Goal: Information Seeking & Learning: Learn about a topic

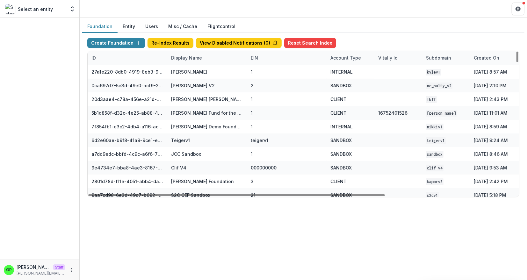
click at [195, 55] on div "Display Name" at bounding box center [186, 57] width 39 height 7
click at [193, 77] on div "Sort Ascending Sort Descending Hide Column" at bounding box center [206, 90] width 79 height 50
click at [190, 74] on input at bounding box center [206, 72] width 76 height 10
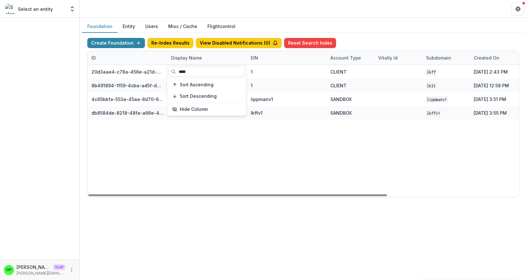
type input "****"
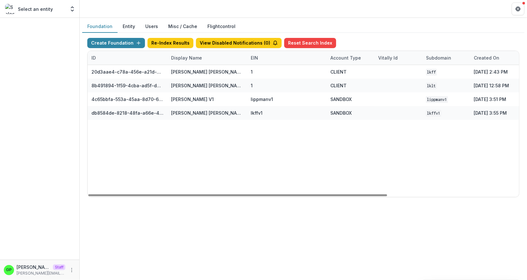
click at [184, 153] on div "20d3aae4-c78a-456e-a21d-91c97a6a725f Lippman Kanfer Family Foundation 1 CLIENT …" at bounding box center [398, 131] width 621 height 132
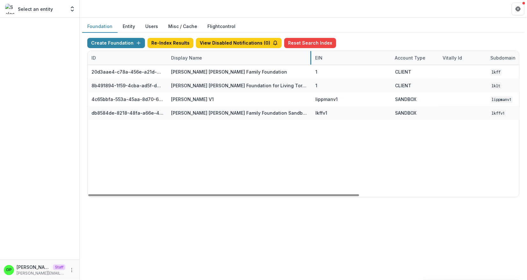
drag, startPoint x: 246, startPoint y: 56, endPoint x: 309, endPoint y: 56, distance: 63.7
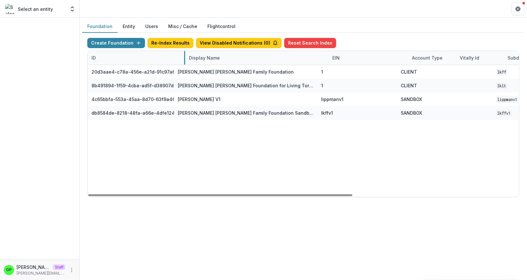
drag, startPoint x: 166, startPoint y: 54, endPoint x: 258, endPoint y: 59, distance: 91.8
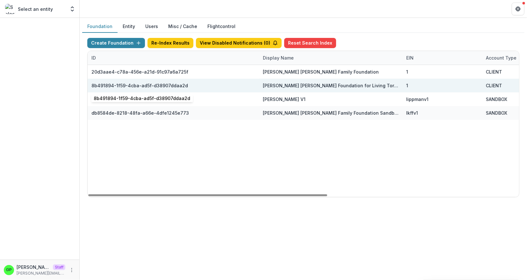
drag, startPoint x: 183, startPoint y: 86, endPoint x: 67, endPoint y: 86, distance: 115.6
click at [91, 86] on div "8b491894-1f59-4cba-ad5f-d38907ddaa2d" at bounding box center [139, 85] width 96 height 7
click at [101, 84] on div "8b491894-1f59-4cba-ad5f-d38907ddaa2d" at bounding box center [139, 85] width 96 height 7
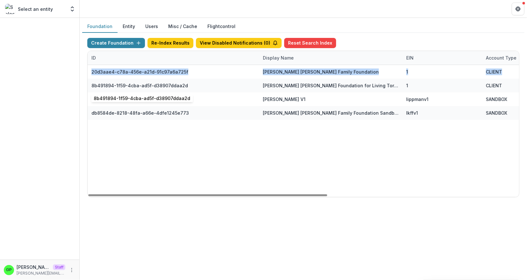
drag, startPoint x: 186, startPoint y: 84, endPoint x: 86, endPoint y: 83, distance: 99.6
click at [91, 83] on div "8b491894-1f59-4cba-ad5f-d38907ddaa2d" at bounding box center [173, 86] width 164 height 14
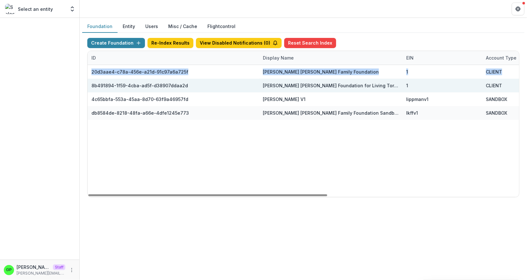
click at [99, 83] on div "8b491894-1f59-4cba-ad5f-d38907ddaa2d" at bounding box center [139, 85] width 96 height 7
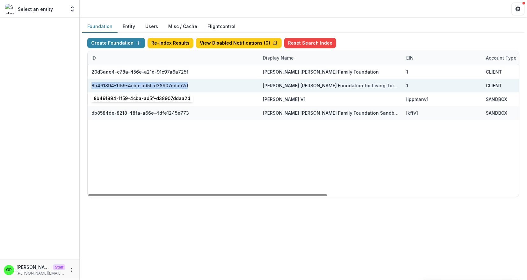
drag, startPoint x: 183, startPoint y: 85, endPoint x: 91, endPoint y: 83, distance: 91.4
click at [91, 83] on div "8b491894-1f59-4cba-ad5f-d38907ddaa2d" at bounding box center [139, 85] width 96 height 7
copy div "8b491894-1f59-4cba-ad5f-d38907ddaa2d"
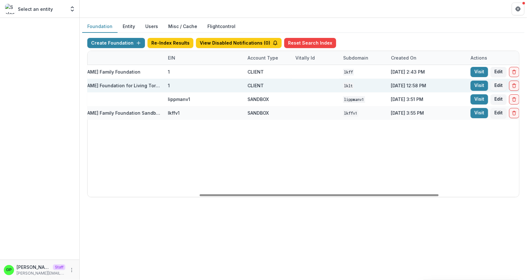
scroll to position [0, 320]
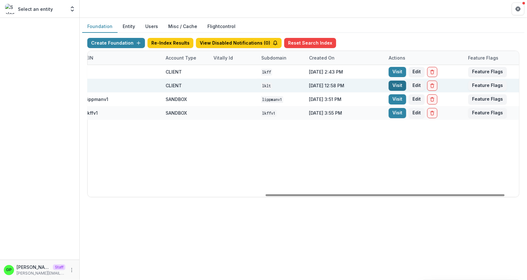
click at [243, 84] on link "Visit" at bounding box center [397, 86] width 18 height 10
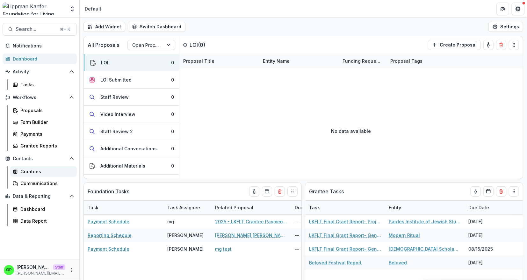
click at [43, 173] on div "Grantees" at bounding box center [45, 171] width 51 height 7
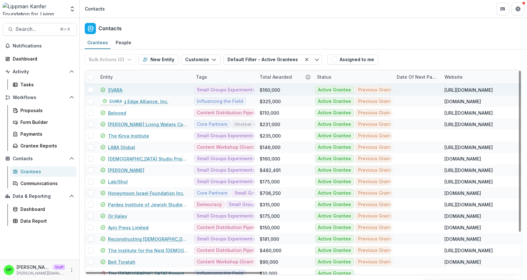
click at [115, 89] on link "SVARA" at bounding box center [115, 90] width 14 height 7
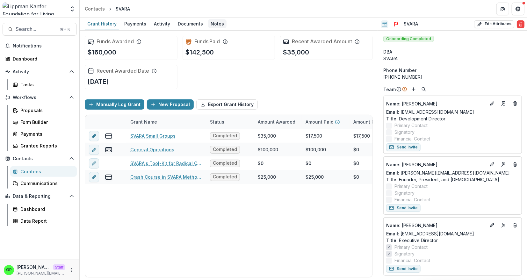
click at [212, 26] on div "Notes" at bounding box center [217, 23] width 18 height 9
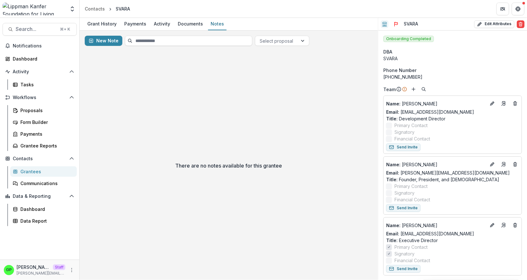
click at [243, 172] on div "There are no notes available for this grantee" at bounding box center [229, 165] width 298 height 229
click at [46, 172] on div "Grantees" at bounding box center [45, 171] width 51 height 7
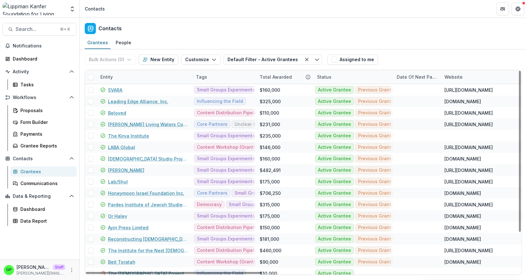
click at [117, 74] on div "Entity" at bounding box center [144, 77] width 96 height 14
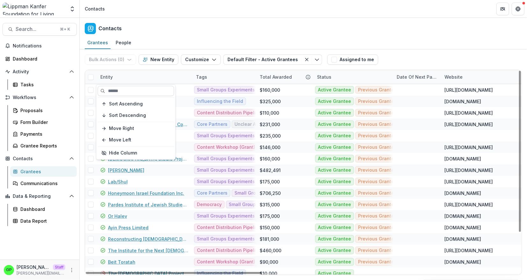
click at [124, 88] on input at bounding box center [135, 91] width 76 height 10
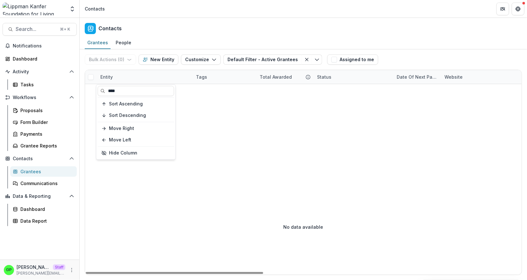
type input "****"
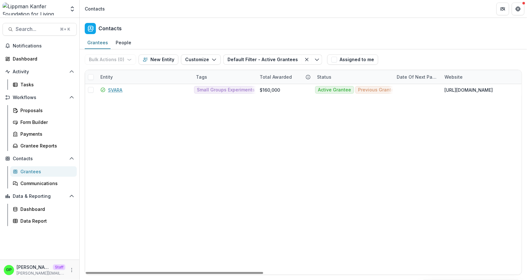
click at [73, 265] on div "GP Griffin Perry Staff griffin@trytemelio.com" at bounding box center [40, 270] width 72 height 12
click at [73, 273] on button "More" at bounding box center [72, 270] width 8 height 8
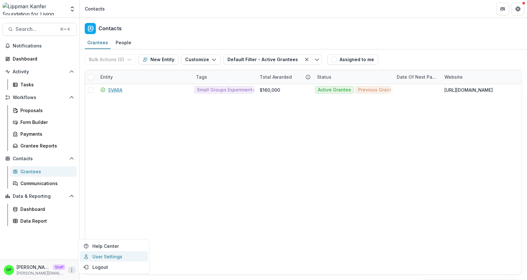
click at [90, 256] on link "User Settings" at bounding box center [114, 256] width 68 height 11
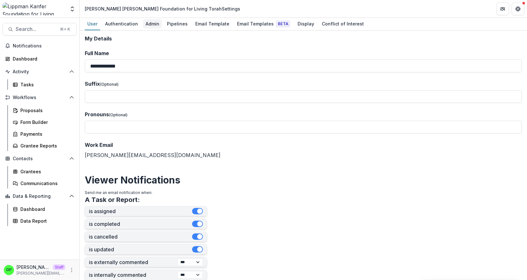
click at [143, 25] on div "Admin" at bounding box center [152, 23] width 19 height 9
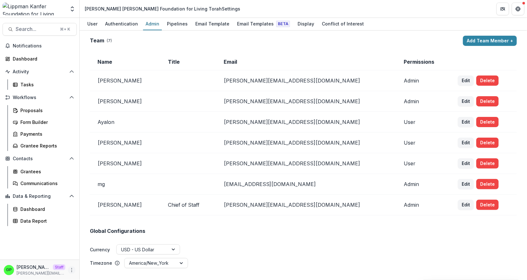
click at [70, 271] on icon "More" at bounding box center [71, 269] width 5 height 5
click at [100, 260] on link "User Settings" at bounding box center [114, 256] width 68 height 11
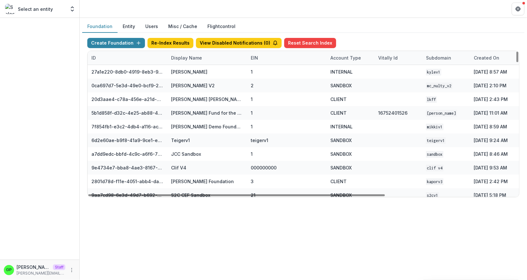
click at [178, 56] on div "Display Name" at bounding box center [186, 57] width 39 height 7
click at [192, 68] on input at bounding box center [206, 72] width 76 height 10
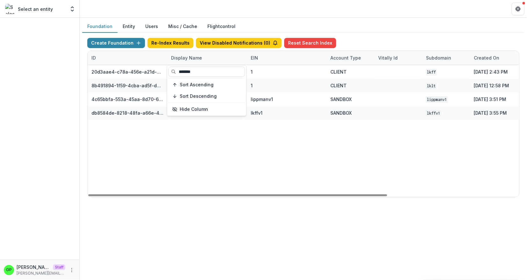
type input "*******"
click at [309, 138] on div "20d3aae4-c78a-456e-a21d-91c97a6a725f Lippman Kanfer Family Foundation 1 CLIENT …" at bounding box center [398, 131] width 621 height 132
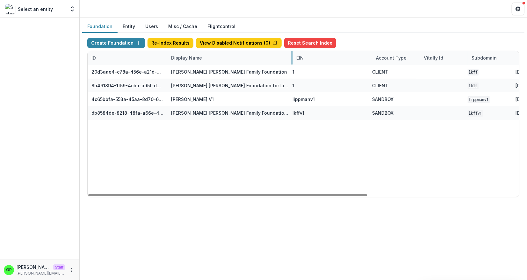
drag, startPoint x: 246, startPoint y: 58, endPoint x: 295, endPoint y: 58, distance: 48.4
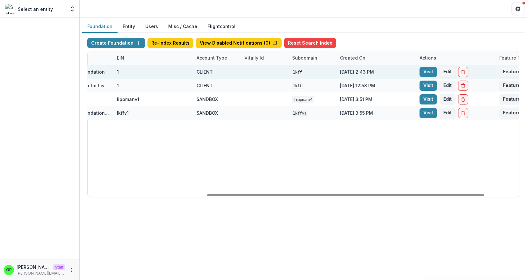
scroll to position [0, 195]
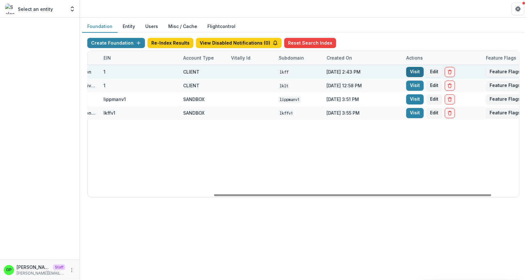
click at [407, 68] on link "Visit" at bounding box center [415, 72] width 18 height 10
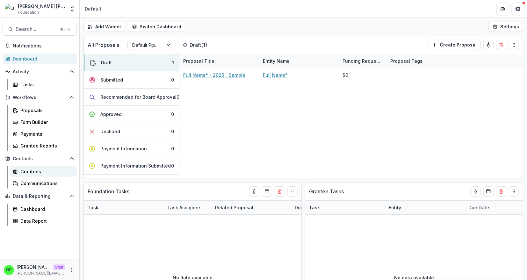
click at [30, 173] on div "Grantees" at bounding box center [45, 171] width 51 height 7
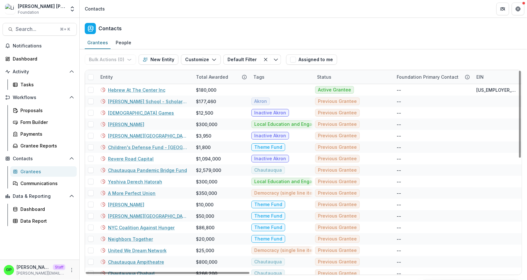
click at [119, 73] on div "Entity" at bounding box center [144, 77] width 96 height 14
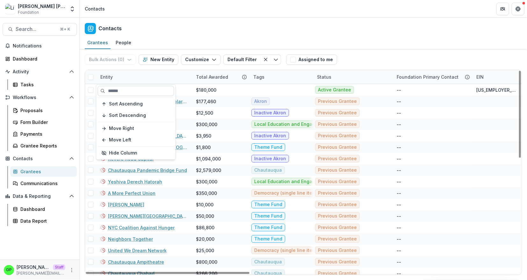
click at [123, 86] on input at bounding box center [135, 91] width 76 height 10
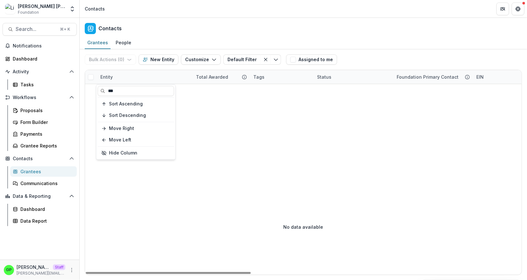
type input "***"
click at [231, 144] on div "Bulk Actions ( 0 ) Send Email Create Proposals Create Tasks New Entity Customiz…" at bounding box center [303, 164] width 447 height 230
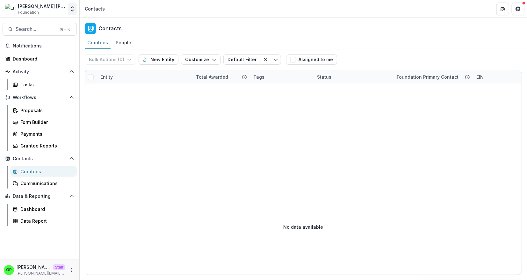
click at [70, 4] on button "Open entity switcher" at bounding box center [72, 9] width 9 height 13
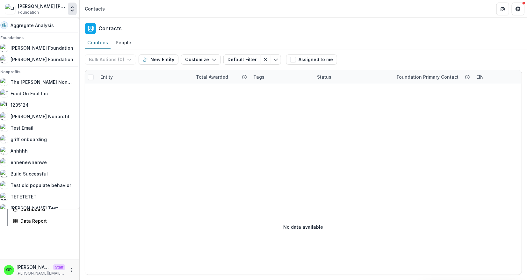
click at [70, 4] on button "Open entity switcher" at bounding box center [72, 9] width 9 height 13
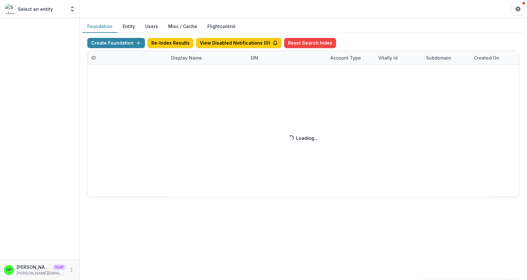
click at [189, 57] on div "Create Foundation Re-Index Results View Disabled Notifications ( 0 ) Reset Sear…" at bounding box center [303, 117] width 432 height 159
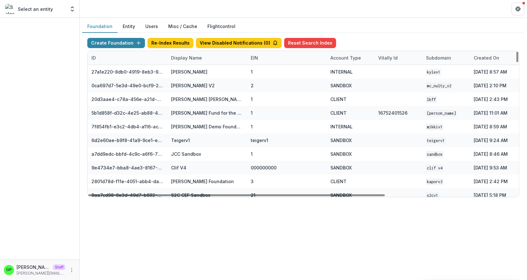
click at [189, 58] on div "Display Name" at bounding box center [186, 57] width 39 height 7
click at [189, 69] on input at bounding box center [206, 72] width 76 height 10
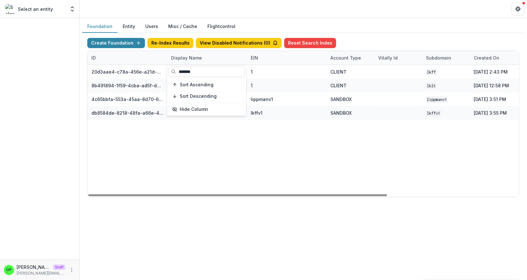
type input "*******"
click at [233, 169] on div "20d3aae4-c78a-456e-a21d-91c97a6a725f Lippman Kanfer Family Foundation 1 CLIENT …" at bounding box center [398, 131] width 621 height 132
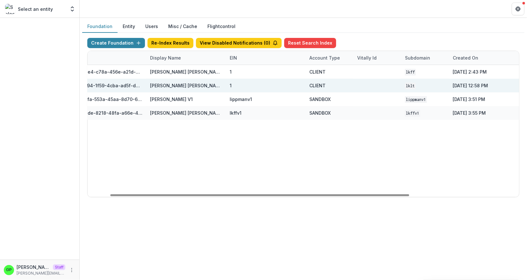
scroll to position [0, 9]
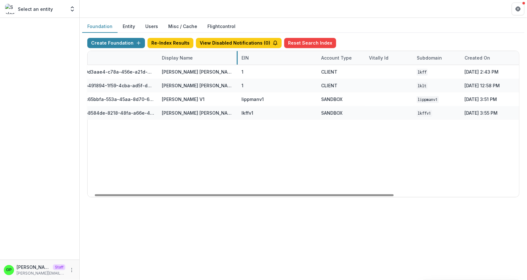
drag, startPoint x: 237, startPoint y: 56, endPoint x: 266, endPoint y: 57, distance: 29.0
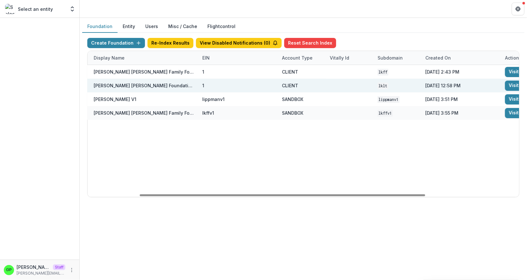
scroll to position [0, 79]
click at [506, 85] on link "Visit" at bounding box center [512, 86] width 18 height 10
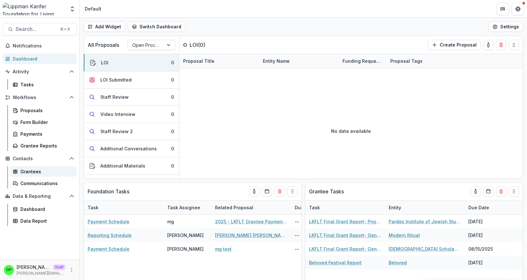
click at [38, 170] on div "Grantees" at bounding box center [45, 171] width 51 height 7
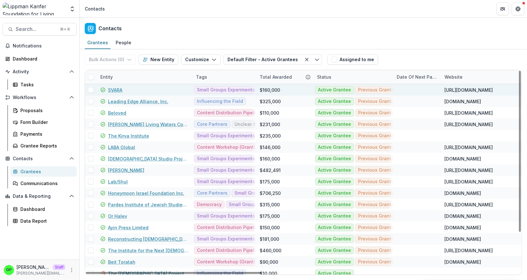
click at [119, 89] on link "SVARA" at bounding box center [115, 90] width 14 height 7
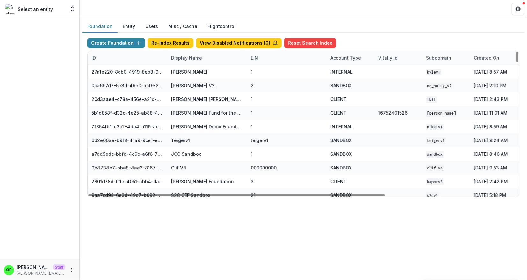
click at [189, 58] on div "Display Name" at bounding box center [186, 57] width 39 height 7
click at [183, 71] on input at bounding box center [206, 72] width 76 height 10
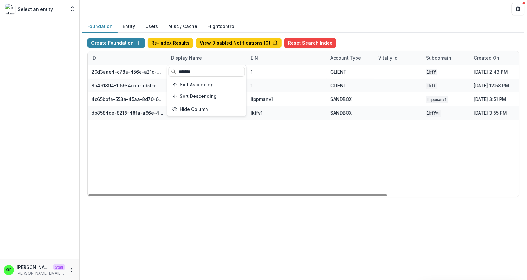
type input "*******"
click at [255, 171] on div "20d3aae4-c78a-456e-a21d-91c97a6a725f Lippman Kanfer Family Foundation 1 CLIENT …" at bounding box center [398, 131] width 621 height 132
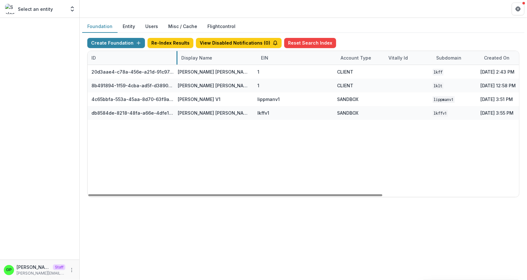
drag, startPoint x: 166, startPoint y: 55, endPoint x: 218, endPoint y: 57, distance: 51.6
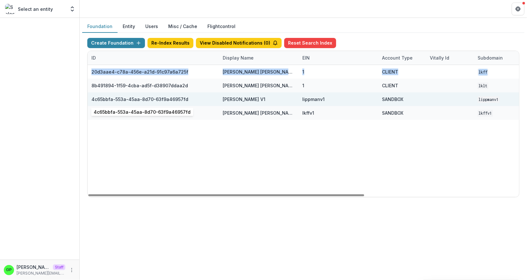
drag, startPoint x: 183, startPoint y: 99, endPoint x: 91, endPoint y: 98, distance: 92.7
click at [91, 98] on div "4c65bbfa-553a-45aa-8d70-63f9a46957fd" at bounding box center [153, 99] width 124 height 14
click at [93, 97] on div "4c65bbfa-553a-45aa-8d70-63f9a46957fd" at bounding box center [139, 99] width 97 height 7
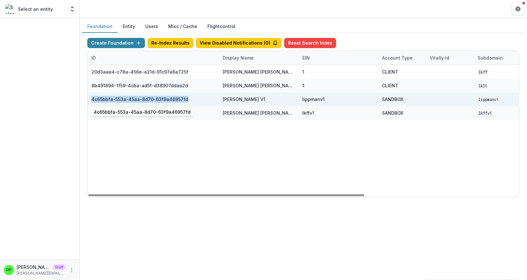
drag, startPoint x: 183, startPoint y: 98, endPoint x: 92, endPoint y: 98, distance: 91.7
click at [92, 98] on div "4c65bbfa-553a-45aa-8d70-63f9a46957fd" at bounding box center [153, 99] width 124 height 14
copy div "4c65bbfa-553a-45aa-8d70-63f9a46957fd"
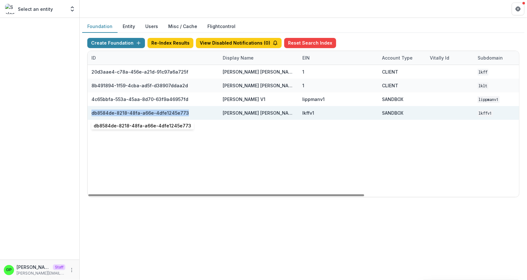
drag, startPoint x: 182, startPoint y: 112, endPoint x: 91, endPoint y: 110, distance: 91.1
click at [91, 110] on div "db8584de-8218-48fa-a66e-4dfe1245e773" at bounding box center [139, 113] width 97 height 7
copy div "db8584de-8218-48fa-a66e-4dfe1245e773"
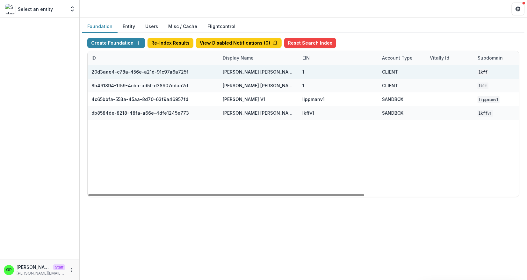
click at [183, 69] on div "20d3aae4-c78a-456e-a21d-91c97a6a725f" at bounding box center [153, 72] width 124 height 14
drag, startPoint x: 183, startPoint y: 70, endPoint x: 92, endPoint y: 68, distance: 91.1
click at [92, 68] on div "20d3aae4-c78a-456e-a21d-91c97a6a725f" at bounding box center [153, 72] width 124 height 14
copy div "20d3aae4-c78a-456e-a21d-91c97a6a725f"
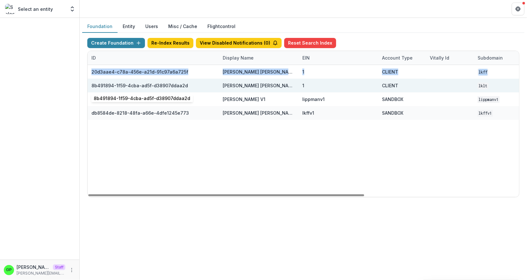
drag, startPoint x: 185, startPoint y: 86, endPoint x: 90, endPoint y: 84, distance: 94.3
click at [91, 84] on div "8b491894-1f59-4cba-ad5f-d38907ddaa2d" at bounding box center [153, 86] width 124 height 14
copy div "20d3aae4-c78a-456e-a21d-91c97a6a725f Lippman Kanfer Family Foundation 1 CLIENT …"
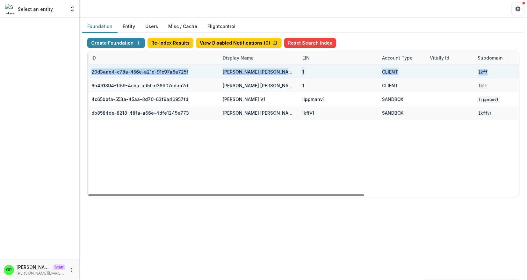
click at [142, 75] on div "20d3aae4-c78a-456e-a21d-91c97a6a725f" at bounding box center [153, 72] width 124 height 14
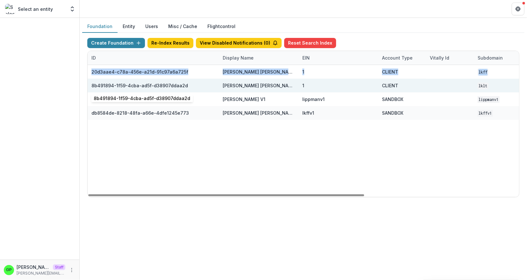
drag, startPoint x: 186, startPoint y: 86, endPoint x: 91, endPoint y: 85, distance: 95.2
click at [91, 85] on div "8b491894-1f59-4cba-ad5f-d38907ddaa2d" at bounding box center [153, 86] width 124 height 14
copy div "20d3aae4-c78a-456e-a21d-91c97a6a725f Lippman Kanfer Family Foundation 1 CLIENT …"
click at [183, 79] on div "8b491894-1f59-4cba-ad5f-d38907ddaa2d" at bounding box center [153, 86] width 124 height 14
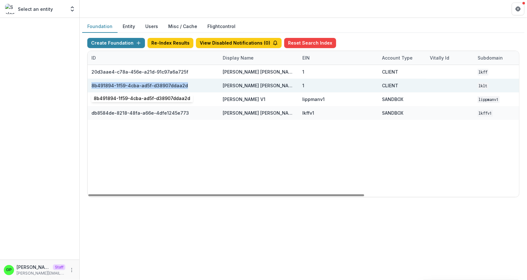
drag, startPoint x: 183, startPoint y: 84, endPoint x: 92, endPoint y: 82, distance: 91.1
click at [92, 82] on div "8b491894-1f59-4cba-ad5f-d38907ddaa2d" at bounding box center [139, 85] width 96 height 7
copy div "8b491894-1f59-4cba-ad5f-d38907ddaa2d"
click at [167, 85] on div "8b491894-1f59-4cba-ad5f-d38907ddaa2d" at bounding box center [139, 85] width 96 height 7
drag, startPoint x: 185, startPoint y: 85, endPoint x: 92, endPoint y: 83, distance: 93.0
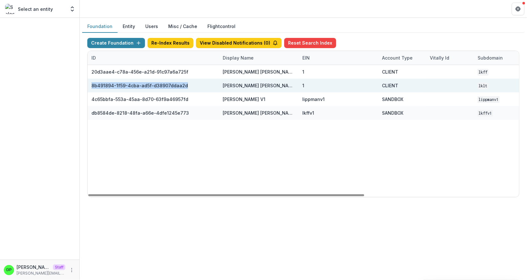
click at [92, 83] on div "8b491894-1f59-4cba-ad5f-d38907ddaa2d" at bounding box center [153, 86] width 124 height 14
copy div "8b491894-1f59-4cba-ad5f-d38907ddaa2d"
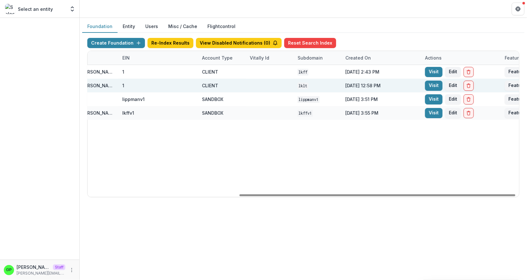
scroll to position [0, 241]
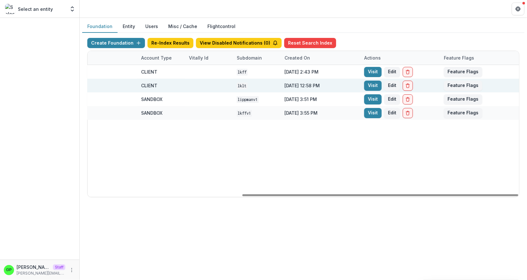
click at [363, 82] on div "Visit Edit" at bounding box center [400, 86] width 80 height 14
click at [365, 82] on link "Visit" at bounding box center [373, 86] width 18 height 10
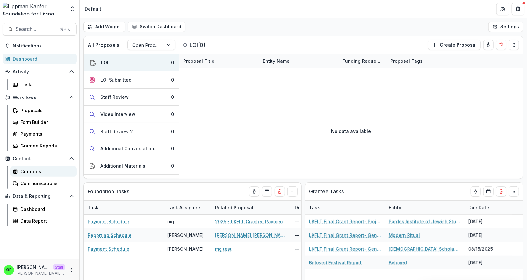
click at [31, 173] on div "Grantees" at bounding box center [45, 171] width 51 height 7
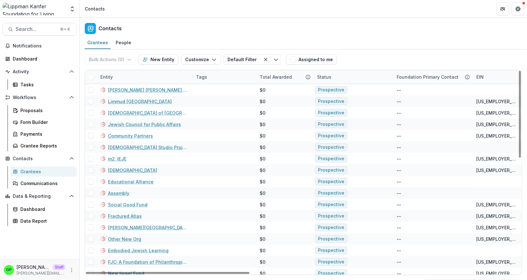
click at [79, 5] on div "Aggregate Analysis Foundations Ruthwick Foundation Griffin Foundation Nonprofit…" at bounding box center [39, 10] width 79 height 15
click at [76, 5] on button "Open entity switcher" at bounding box center [72, 9] width 9 height 13
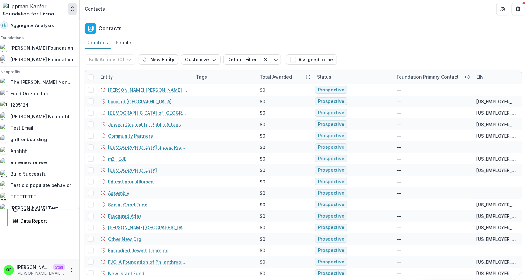
click at [76, 5] on button "Open entity switcher" at bounding box center [72, 9] width 9 height 13
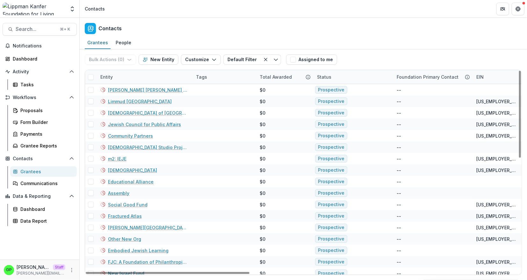
click at [120, 77] on div "Entity" at bounding box center [144, 77] width 96 height 14
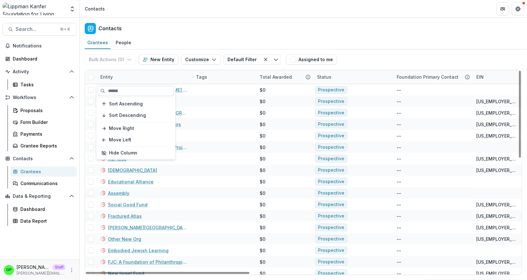
click at [120, 86] on input at bounding box center [135, 91] width 76 height 10
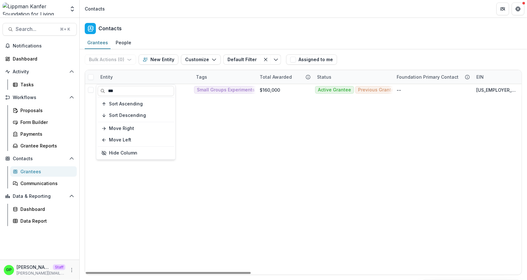
type input "***"
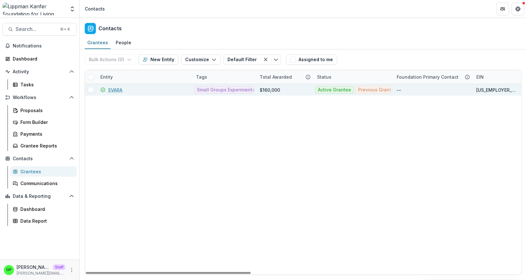
click at [115, 87] on link "SVARA" at bounding box center [115, 90] width 14 height 7
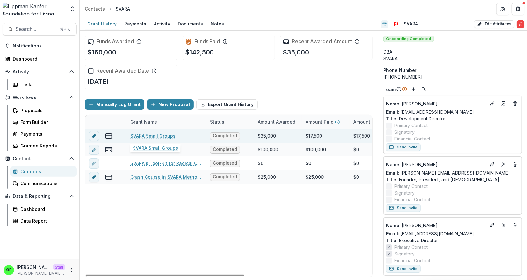
click at [146, 133] on link "SVARA Small Groups" at bounding box center [152, 135] width 45 height 7
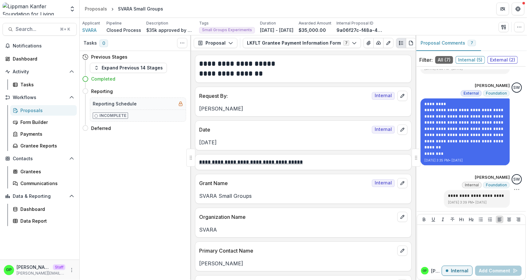
scroll to position [230, 0]
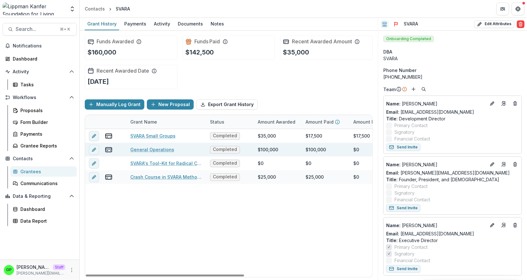
click at [139, 146] on link "General Operations" at bounding box center [152, 149] width 44 height 7
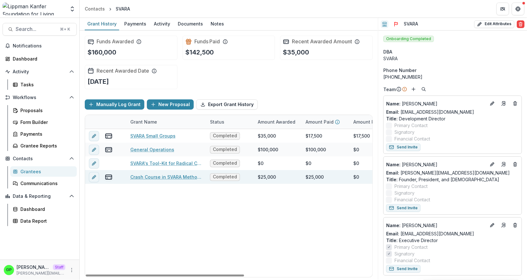
click at [167, 174] on link "Crash Course in SVARA Method Teaching - 21089121" at bounding box center [166, 177] width 72 height 7
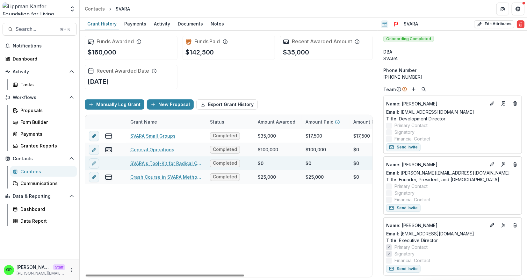
click at [159, 160] on link "SVARA's Tool-Kit for Radical Change - 21336365" at bounding box center [166, 163] width 72 height 7
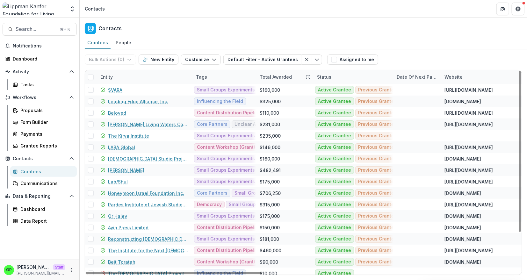
click at [127, 77] on div "Entity" at bounding box center [144, 77] width 96 height 14
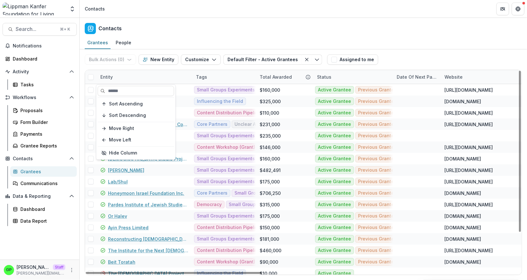
click at [129, 85] on div "Sort Ascending Sort Descending Move Right Move Left Hide Column" at bounding box center [135, 122] width 79 height 75
click at [125, 88] on input at bounding box center [135, 91] width 76 height 10
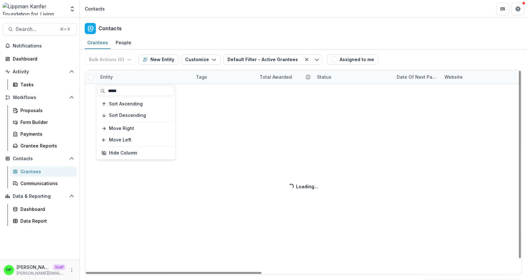
type input "*****"
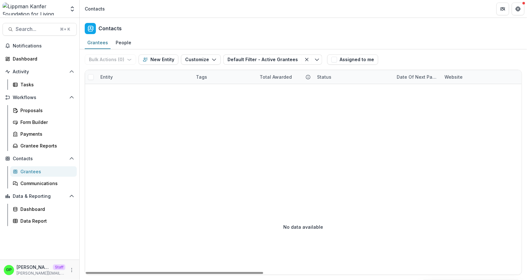
click at [116, 83] on div "Entity" at bounding box center [144, 77] width 96 height 14
click at [121, 94] on input "*****" at bounding box center [135, 91] width 76 height 10
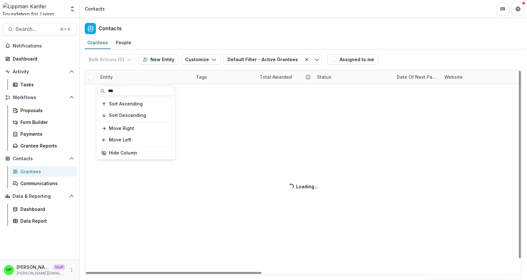
type input "***"
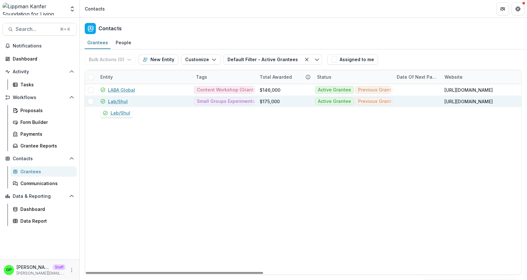
click at [122, 101] on link "Lab/Shul" at bounding box center [118, 101] width 20 height 7
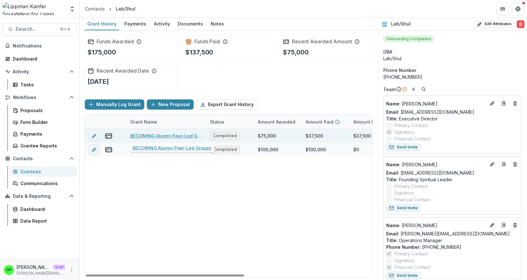
click at [152, 134] on link "BECOMING Alumni Peer-Led Groups" at bounding box center [166, 135] width 72 height 7
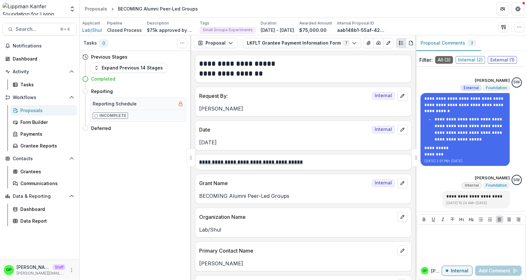
scroll to position [18, 0]
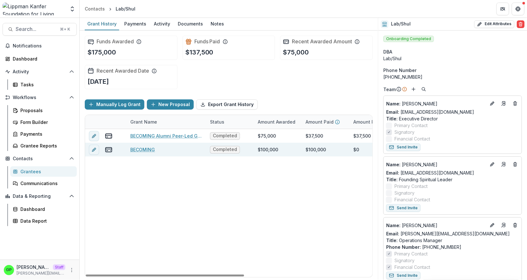
click at [150, 147] on link "BECOMING" at bounding box center [142, 149] width 25 height 7
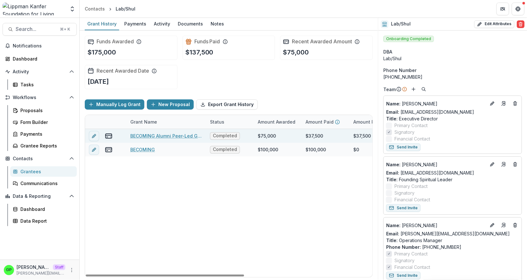
click at [150, 132] on link "BECOMING Alumni Peer-Led Groups" at bounding box center [166, 135] width 72 height 7
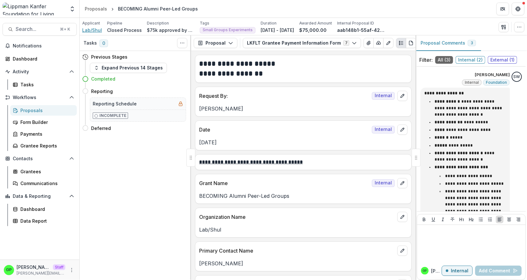
click at [89, 31] on span "Lab/Shul" at bounding box center [92, 30] width 20 height 7
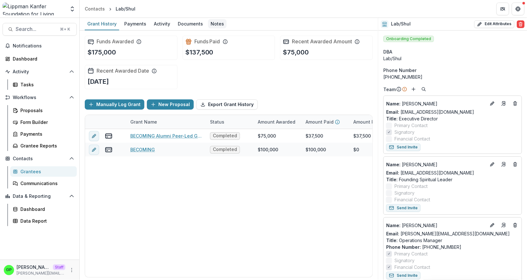
click at [211, 23] on div "Notes" at bounding box center [217, 23] width 18 height 9
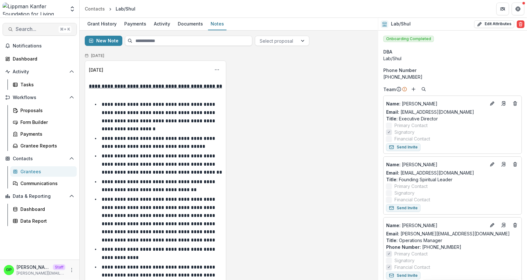
click at [20, 26] on button "Search... ⌘ + K" at bounding box center [40, 29] width 74 height 13
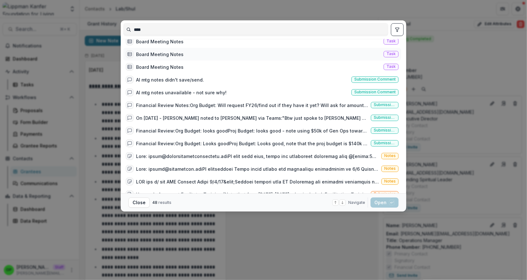
scroll to position [20, 0]
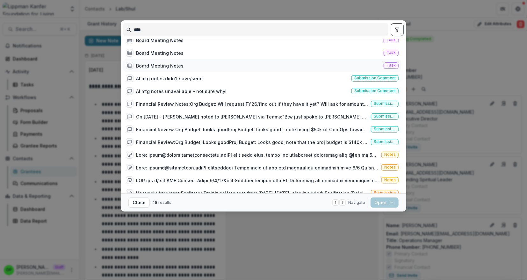
type input "****"
click at [181, 66] on div "Board Meeting Notes Task" at bounding box center [262, 65] width 278 height 13
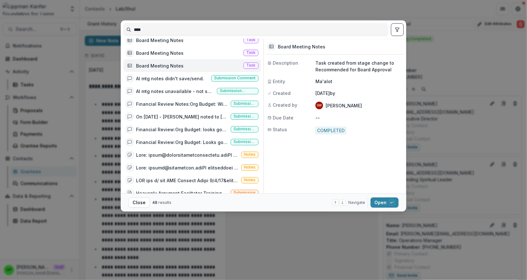
click at [188, 66] on div "Board Meeting Notes Task" at bounding box center [192, 65] width 138 height 13
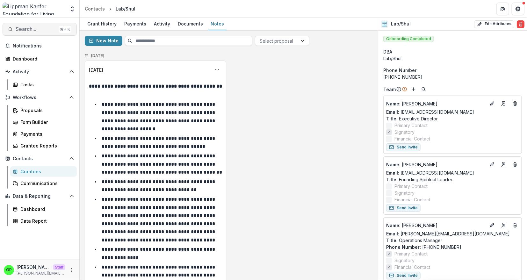
click at [45, 27] on span "Search..." at bounding box center [36, 29] width 40 height 6
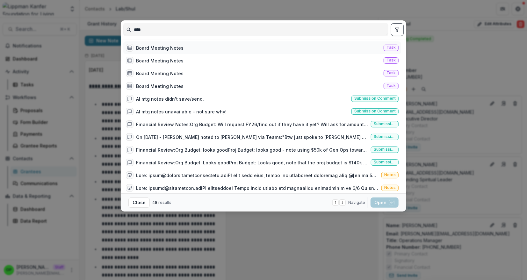
type input "****"
click at [205, 53] on div "Board Meeting Notes Task" at bounding box center [262, 47] width 278 height 13
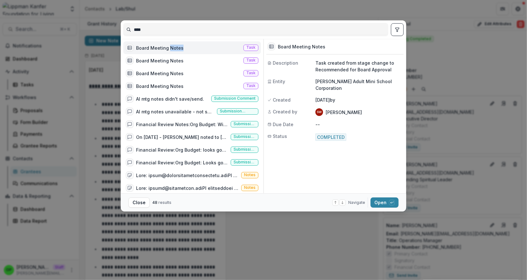
click at [205, 53] on div "Board Meeting Notes Task" at bounding box center [192, 47] width 138 height 13
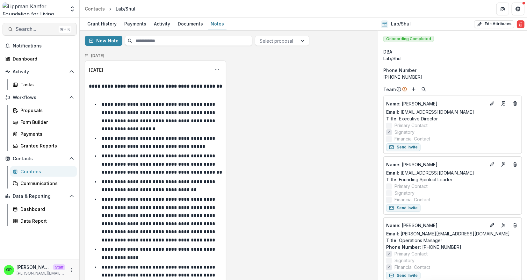
click at [44, 26] on button "Search... ⌘ + K" at bounding box center [40, 29] width 74 height 13
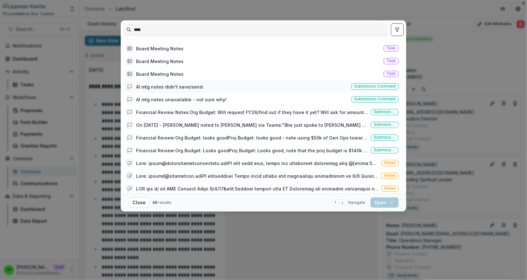
scroll to position [14, 0]
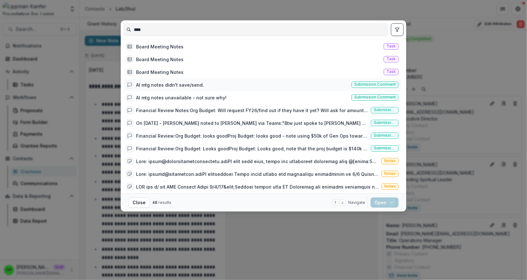
type input "****"
click at [192, 83] on div "AI mtg notes didn't save/send." at bounding box center [170, 84] width 68 height 7
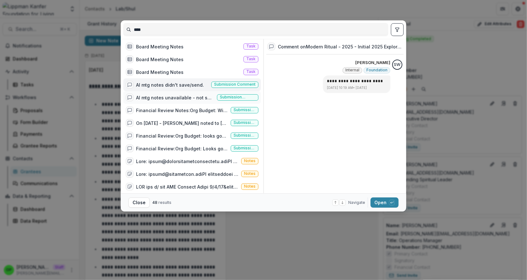
click at [180, 96] on div "AI mtg notes unavailable - not sure why!" at bounding box center [175, 97] width 78 height 7
click at [179, 89] on div "AI mtg notes didn't save/send. Submission comment" at bounding box center [192, 84] width 138 height 13
click at [179, 96] on div "AI mtg notes unavailable - not sure why!" at bounding box center [175, 97] width 78 height 7
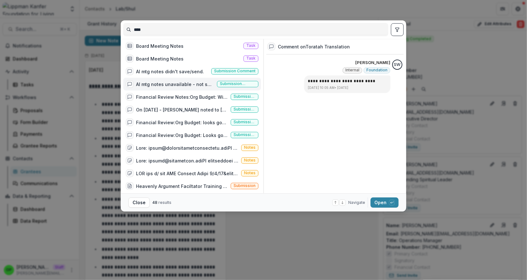
scroll to position [28, 0]
click at [174, 97] on div "Financial Review Notes:Org Budget: Will request FY26/find out if they have it y…" at bounding box center [182, 96] width 92 height 7
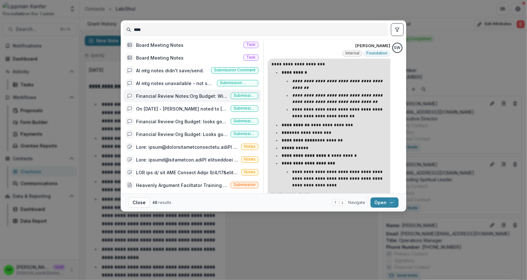
scroll to position [20, 0]
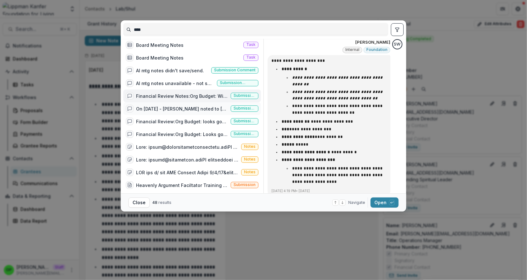
click at [180, 103] on div "On 2/27/25 - Ayalon noted to Samantha via Teams:"Btw just spoke to Brigid at At…" at bounding box center [192, 108] width 138 height 13
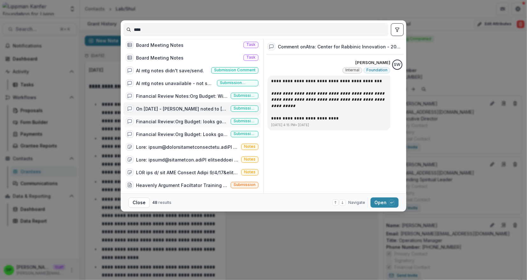
click at [175, 122] on div "Financial Review:Org Budget: looks goodProj Budget: looks good - note using $50…" at bounding box center [182, 121] width 92 height 7
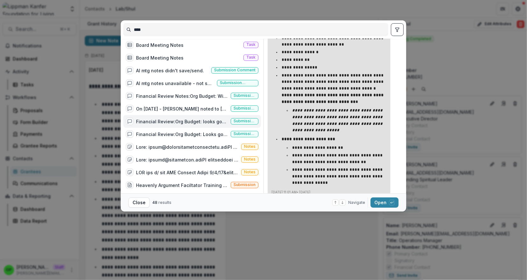
scroll to position [61, 0]
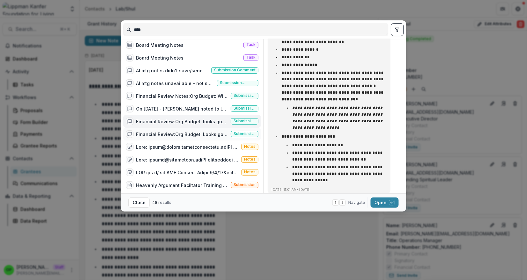
click at [188, 134] on div "Financial Review:Org Budget: Looks goodProj Budget: Looks good, note that the p…" at bounding box center [182, 134] width 92 height 7
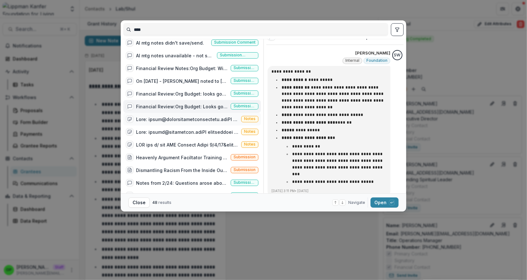
scroll to position [57, 0]
click at [172, 117] on div at bounding box center [187, 118] width 103 height 7
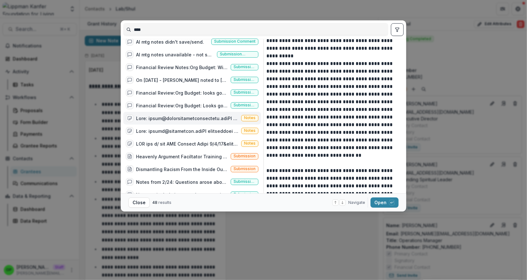
scroll to position [64, 0]
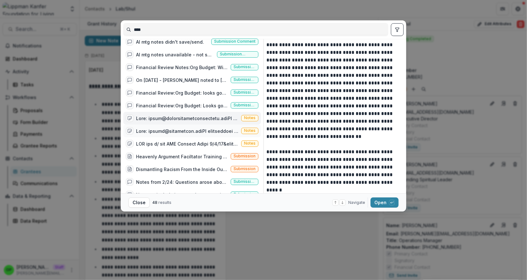
click at [195, 130] on div at bounding box center [187, 131] width 103 height 7
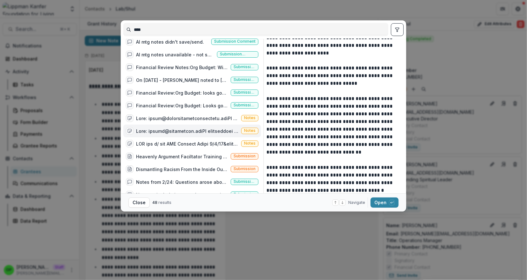
scroll to position [714, 0]
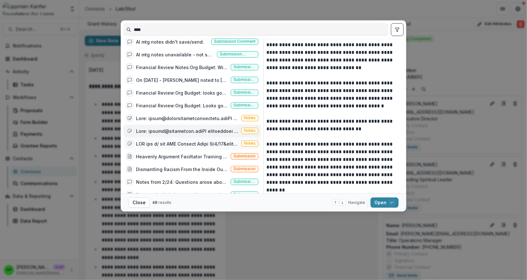
click at [167, 141] on div at bounding box center [187, 143] width 103 height 7
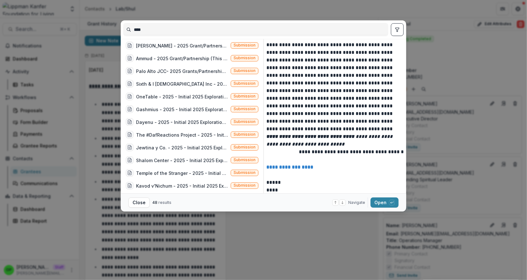
scroll to position [461, 0]
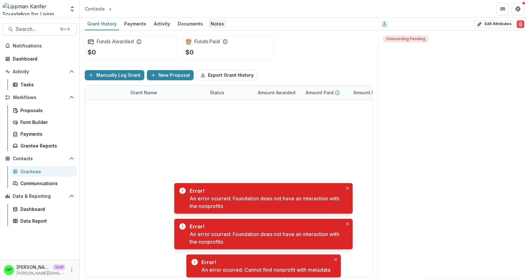
click at [210, 24] on div "Notes" at bounding box center [217, 23] width 18 height 9
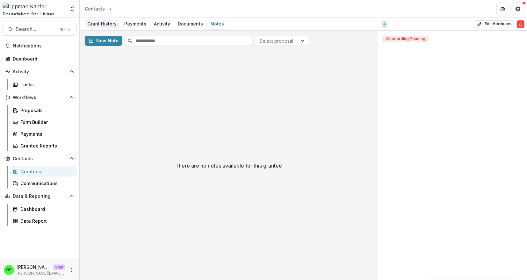
click at [99, 27] on div "Grant History" at bounding box center [102, 23] width 34 height 9
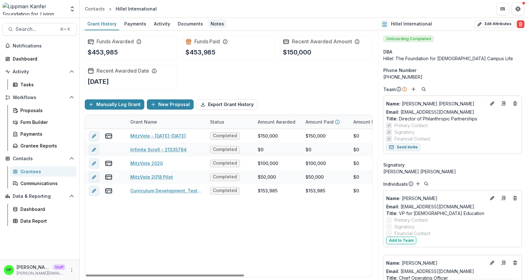
click at [211, 19] on div "Notes" at bounding box center [217, 23] width 18 height 9
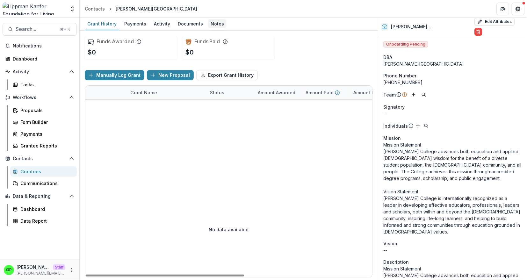
click at [216, 25] on div "Notes" at bounding box center [217, 23] width 18 height 9
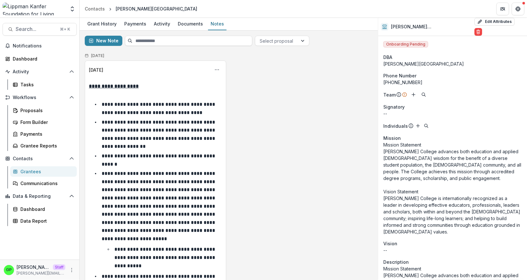
scroll to position [145, 0]
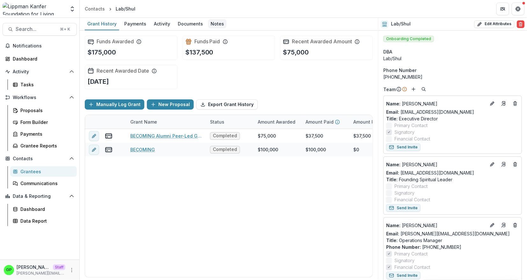
click at [221, 24] on div "Notes" at bounding box center [217, 23] width 18 height 9
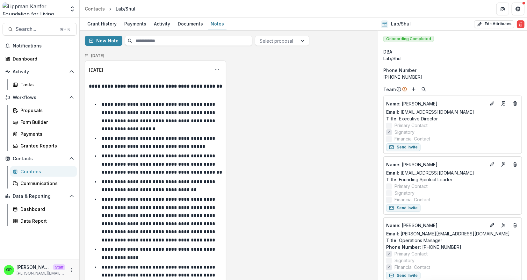
click at [34, 170] on div "Grantees" at bounding box center [45, 171] width 51 height 7
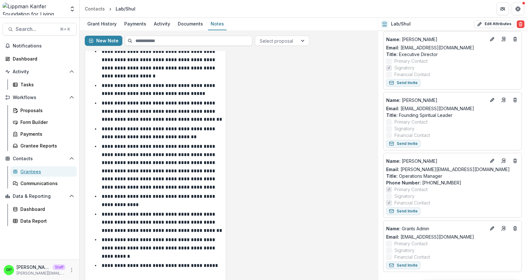
scroll to position [81, 0]
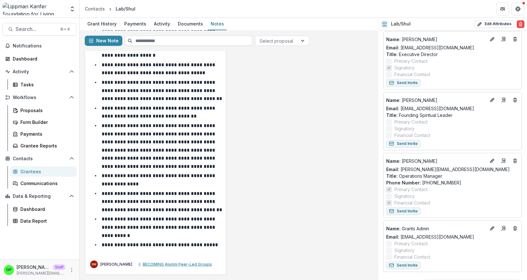
click at [180, 266] on span "BECOMING Alumni Peer-Led Groups" at bounding box center [177, 264] width 69 height 5
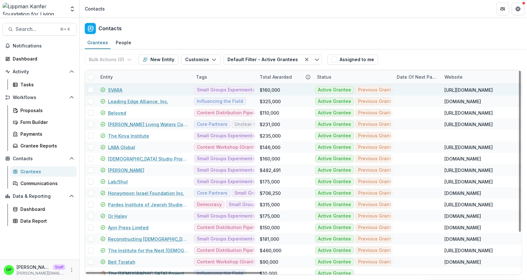
click at [114, 90] on link "SVARA" at bounding box center [115, 90] width 14 height 7
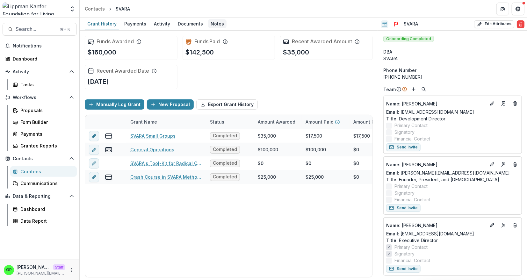
click at [211, 22] on div "Notes" at bounding box center [217, 23] width 18 height 9
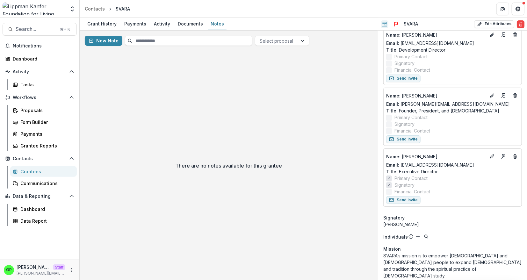
scroll to position [72, 0]
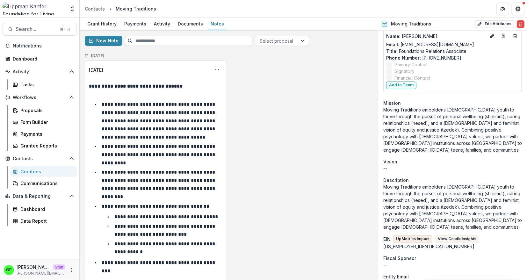
scroll to position [234, 0]
